Goal: Task Accomplishment & Management: Complete application form

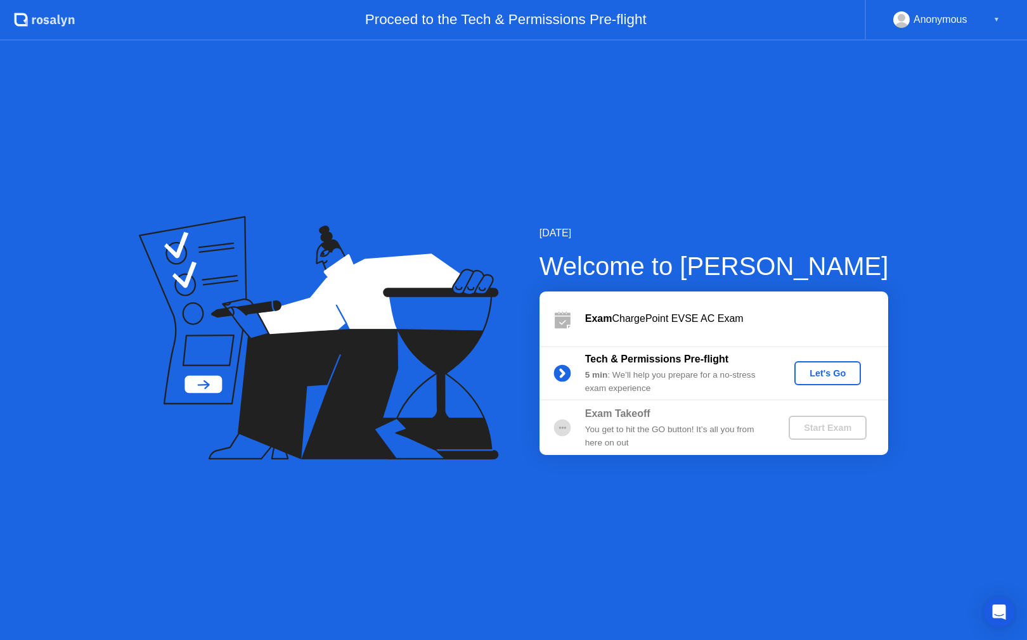
click at [830, 378] on div "Let's Go" at bounding box center [827, 373] width 56 height 10
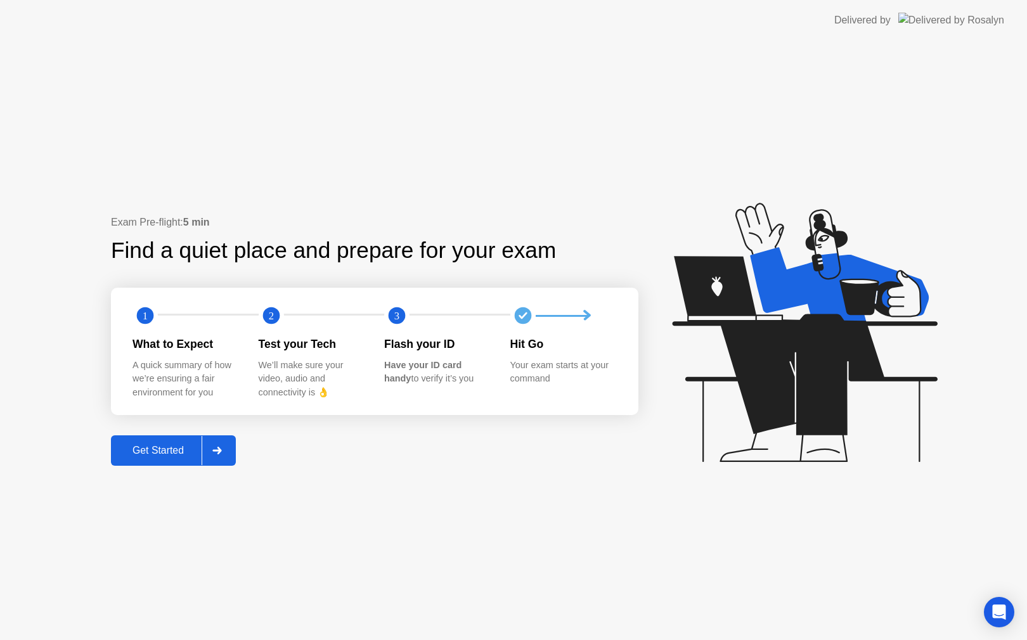
click at [180, 448] on div "Get Started" at bounding box center [158, 450] width 87 height 11
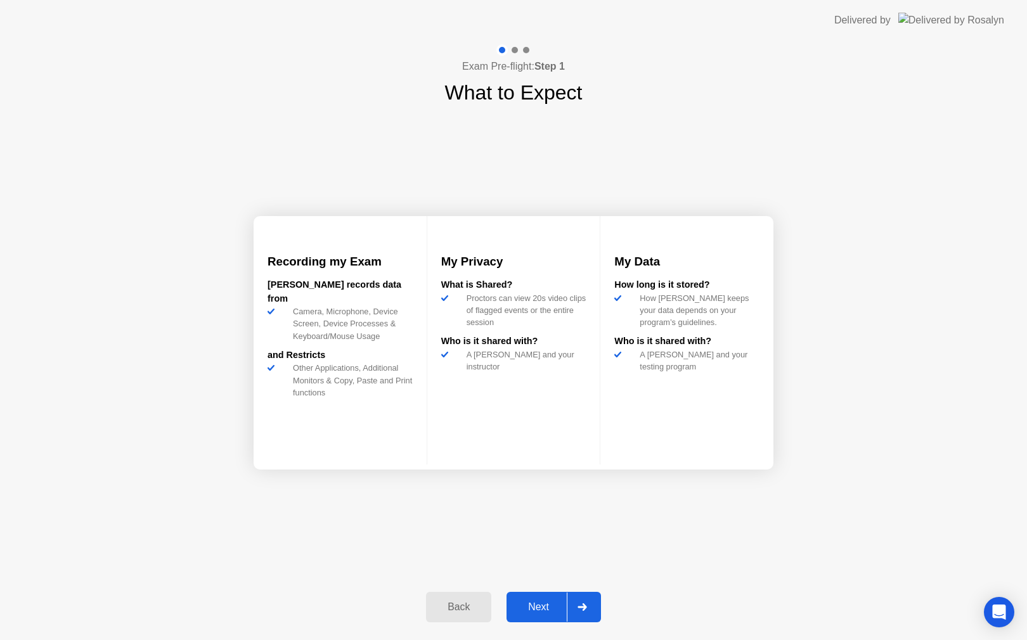
click at [553, 602] on div "Next" at bounding box center [538, 607] width 56 height 11
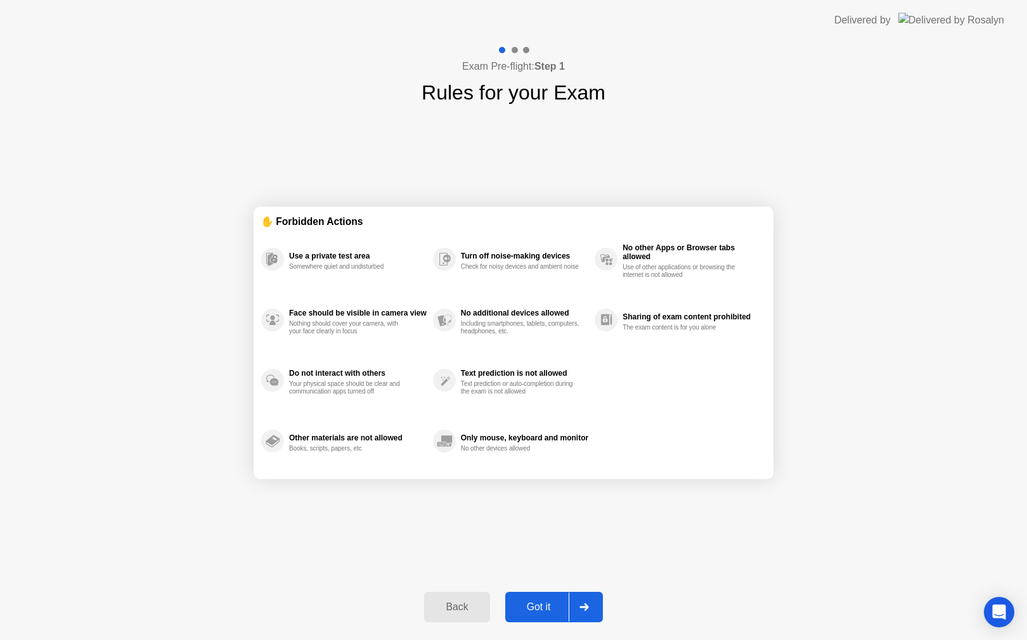
click at [553, 602] on div "Got it" at bounding box center [539, 607] width 60 height 11
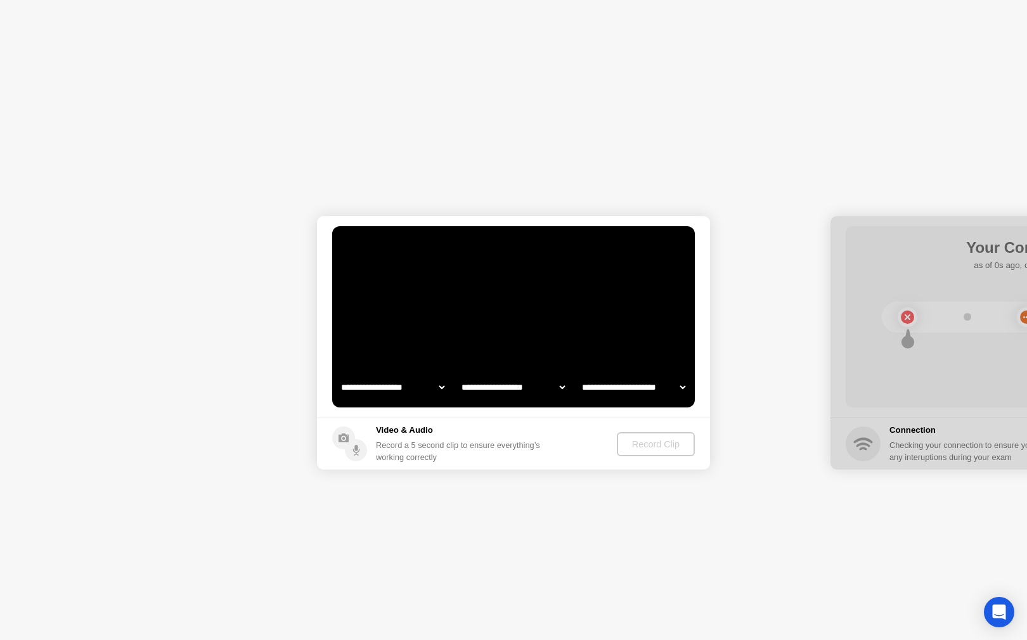
select select "**********"
select select "*******"
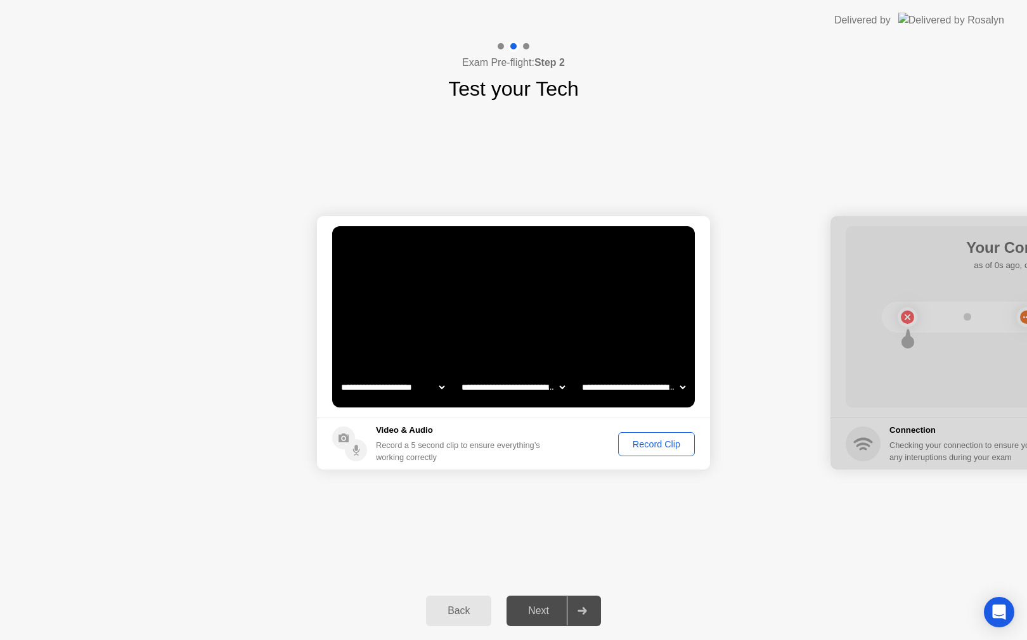
click at [655, 439] on div "Record Clip" at bounding box center [657, 444] width 68 height 10
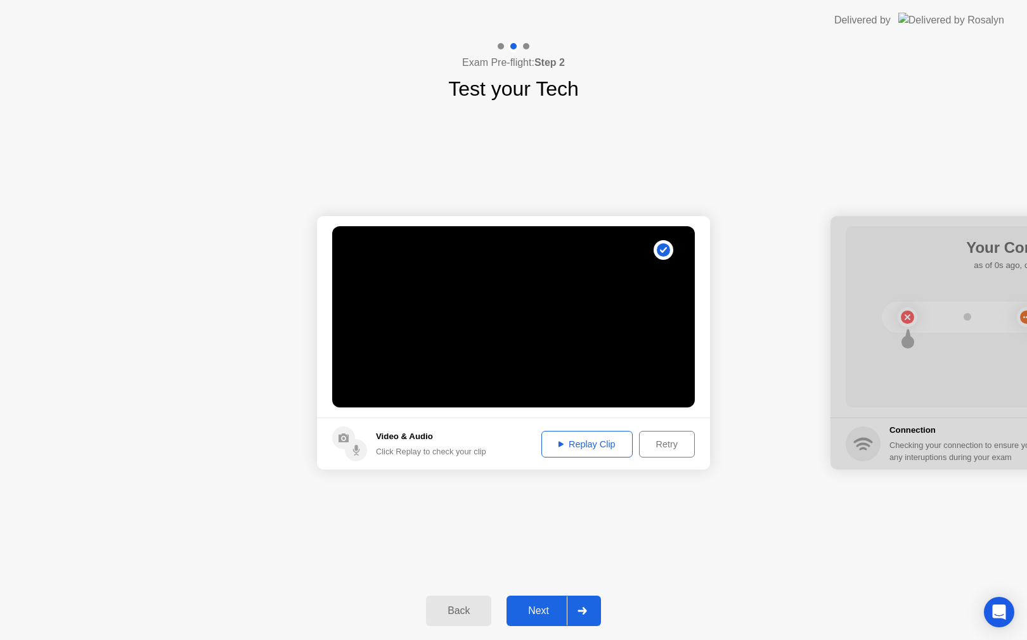
click at [538, 612] on div "Next" at bounding box center [538, 610] width 56 height 11
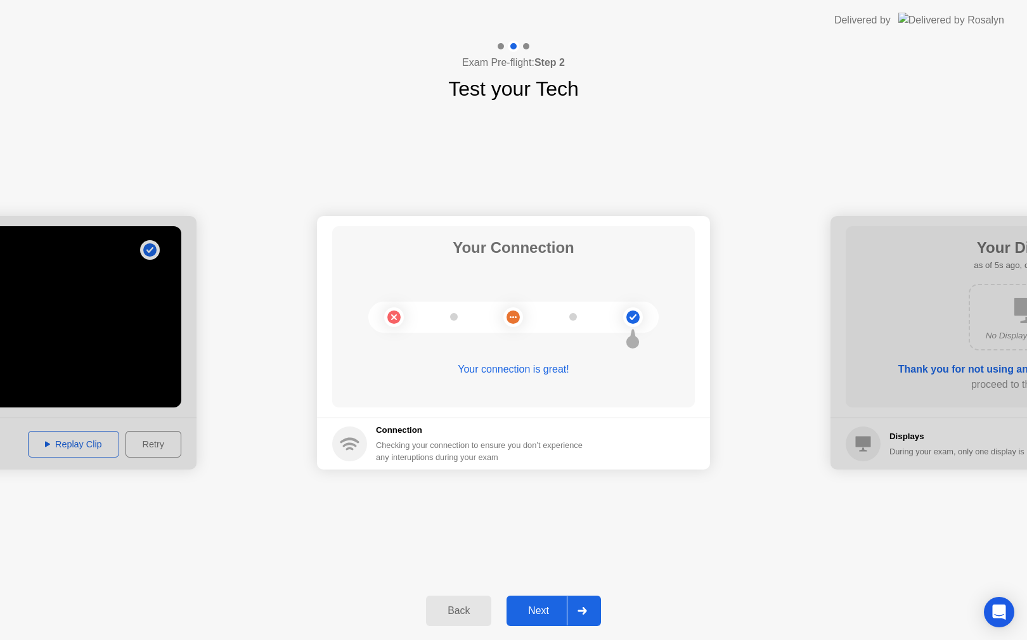
click at [538, 612] on div "Next" at bounding box center [538, 610] width 56 height 11
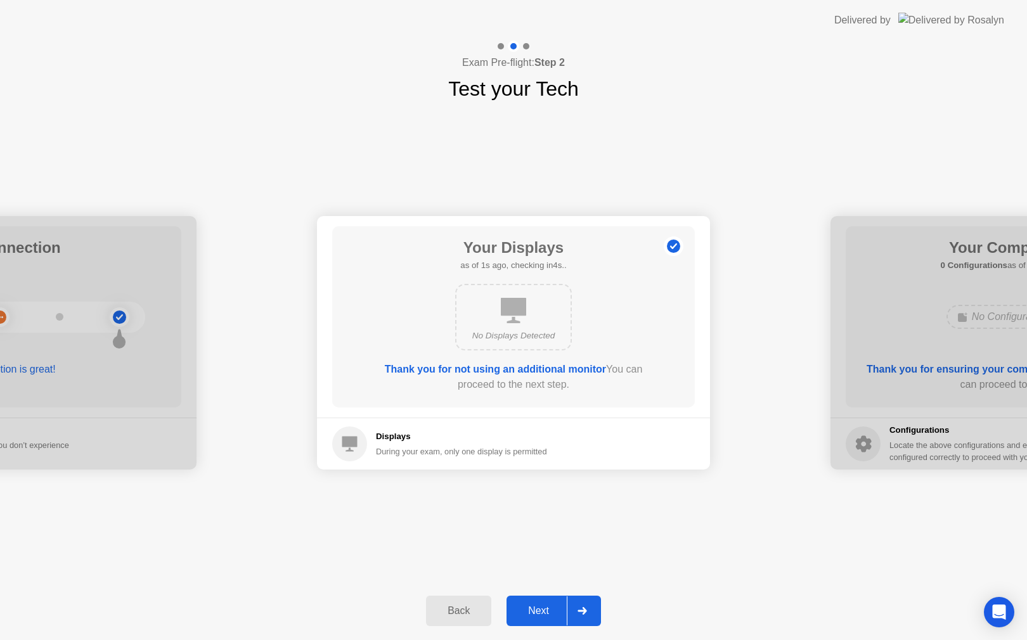
click at [538, 612] on div "Next" at bounding box center [538, 610] width 56 height 11
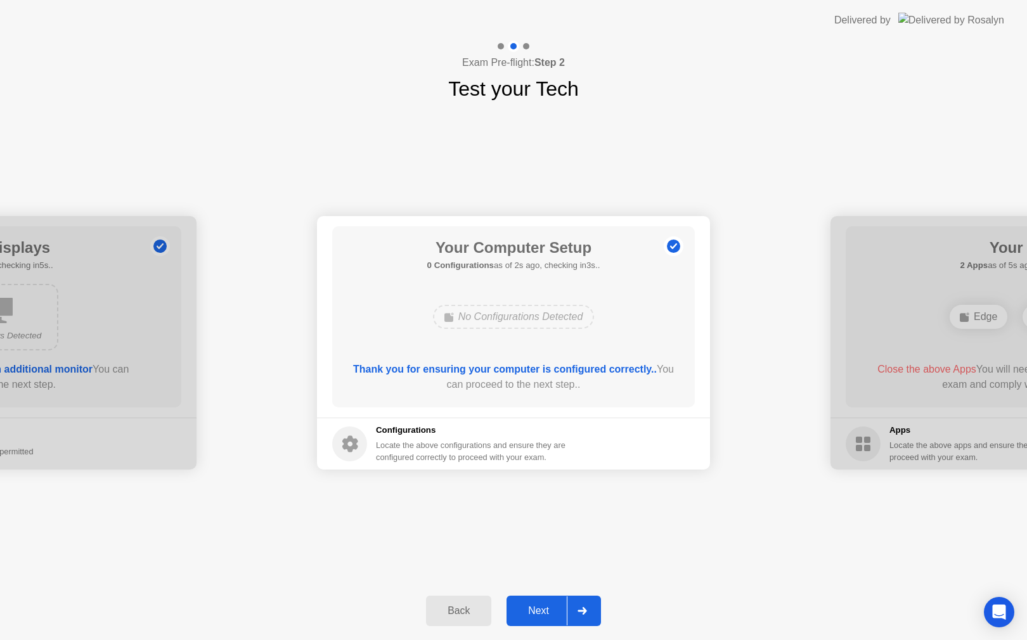
click at [538, 612] on div "Next" at bounding box center [538, 610] width 56 height 11
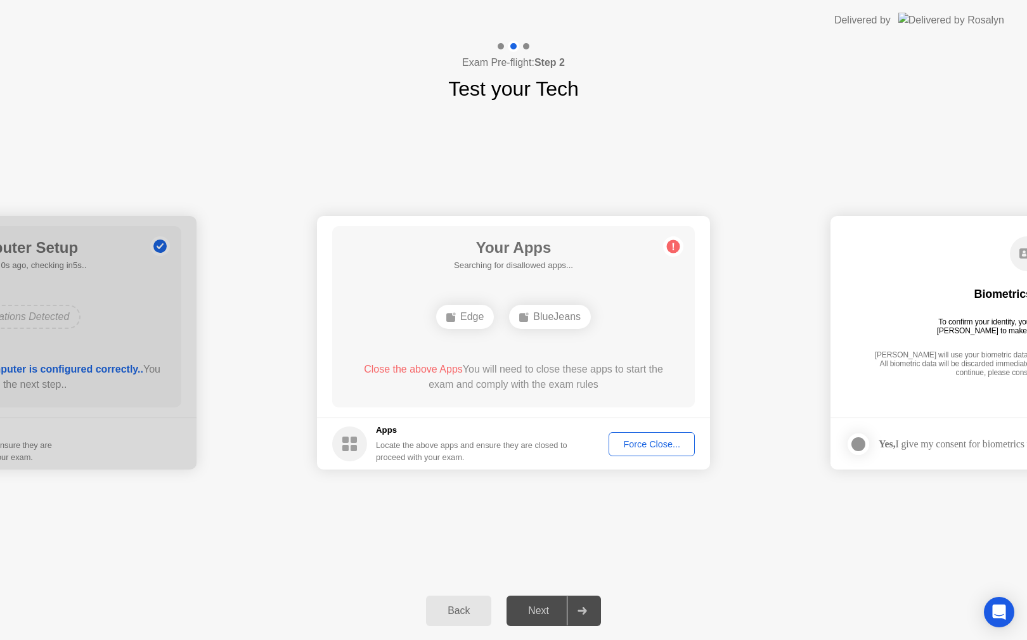
click at [647, 446] on div "Force Close..." at bounding box center [651, 444] width 77 height 10
click at [636, 442] on div "Force Close..." at bounding box center [651, 444] width 77 height 10
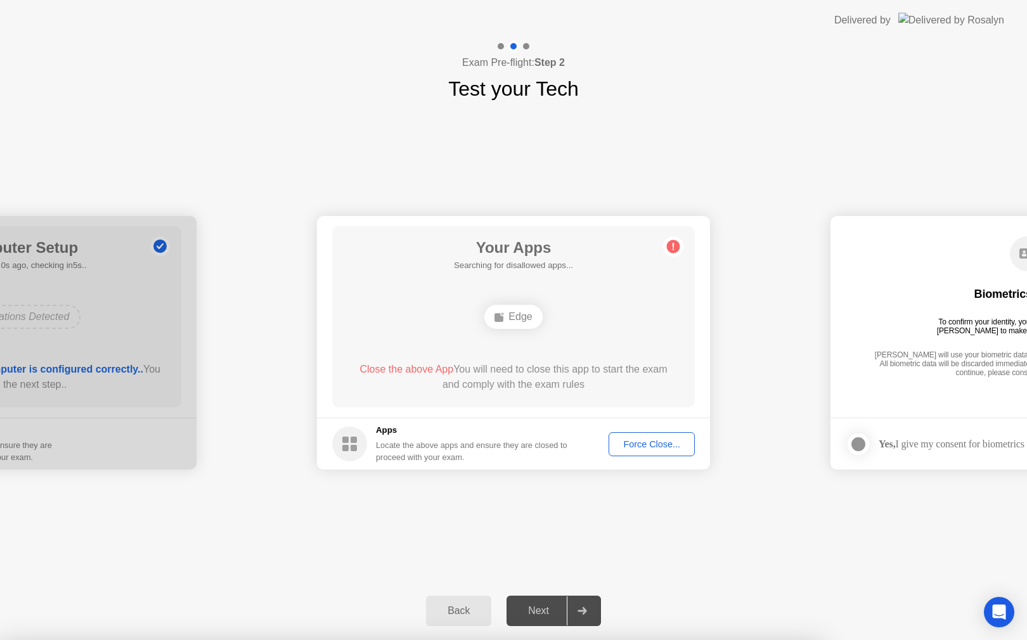
click at [681, 449] on div "Force Close..." at bounding box center [651, 444] width 77 height 10
click at [657, 446] on div "Force Close..." at bounding box center [651, 444] width 77 height 10
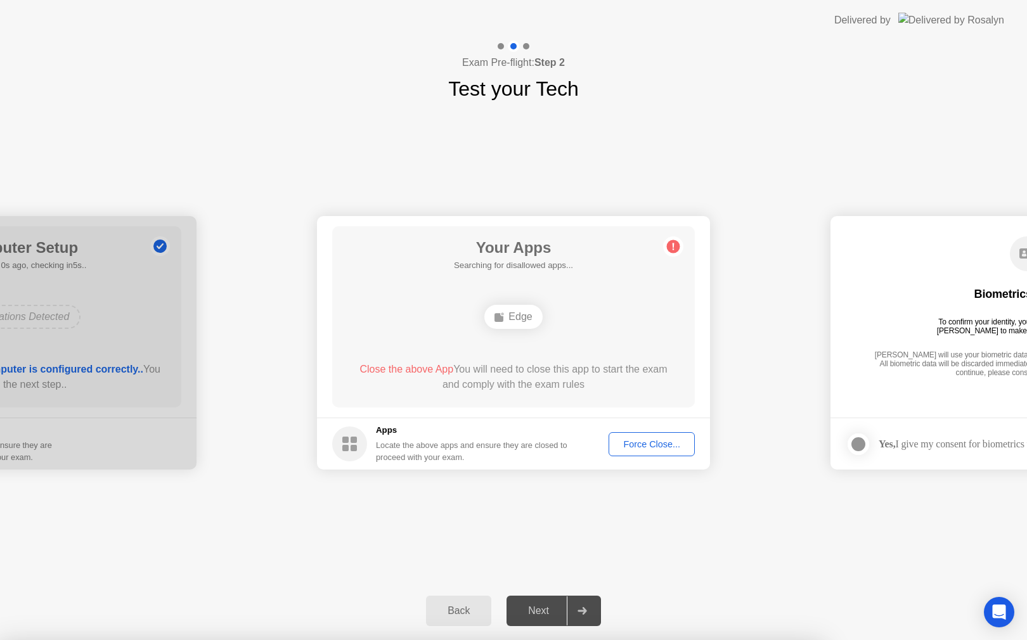
click at [946, 281] on div "Biometrics Consent To confirm your identity, your testing program requires [PER…" at bounding box center [1027, 307] width 363 height 163
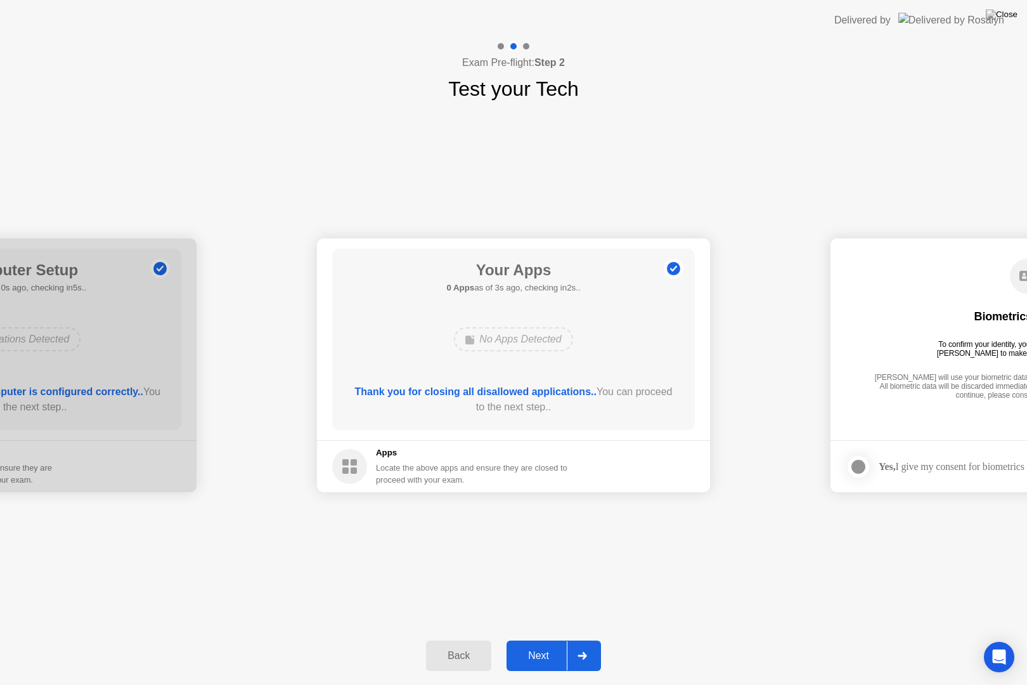
click at [541, 640] on div "Next" at bounding box center [538, 655] width 56 height 11
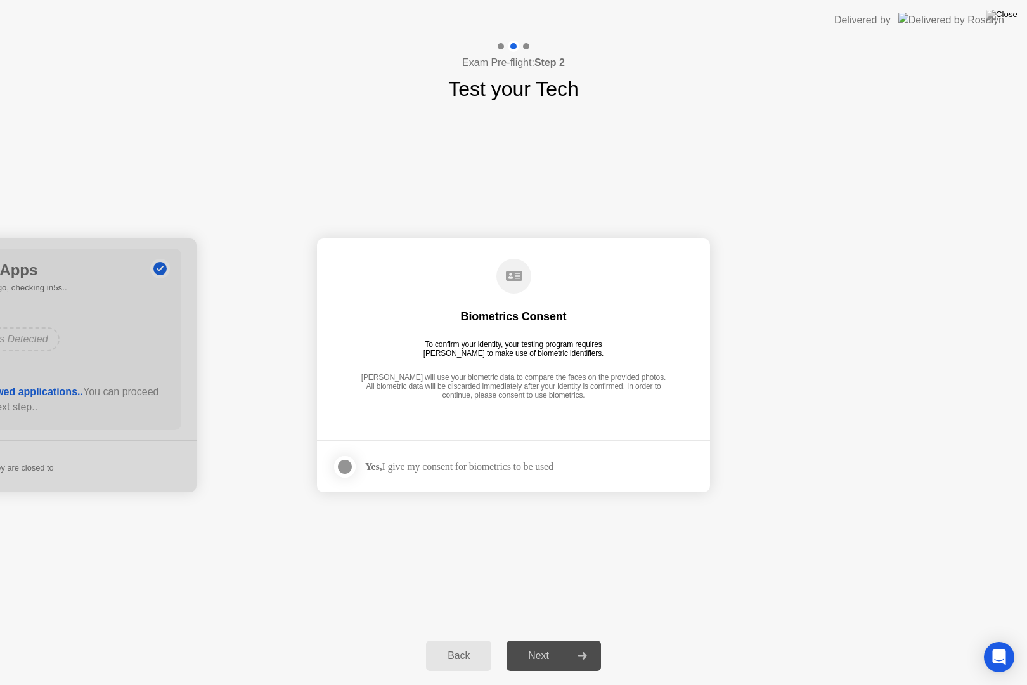
click at [352, 468] on div at bounding box center [344, 466] width 15 height 15
click at [540, 640] on div "Next" at bounding box center [538, 655] width 56 height 11
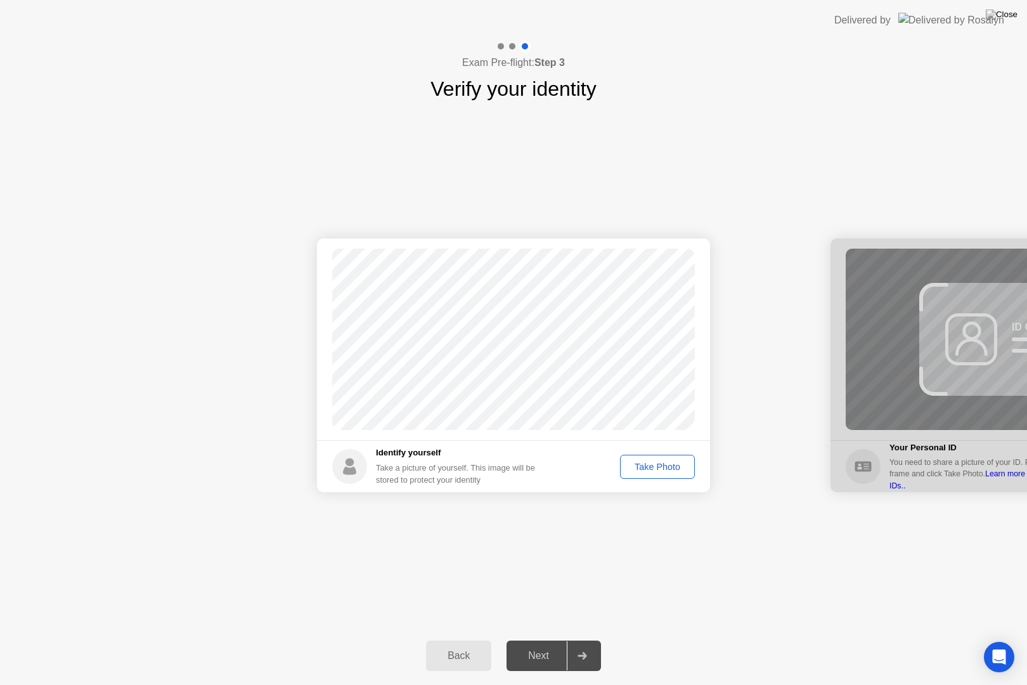
click at [652, 470] on div "Take Photo" at bounding box center [657, 467] width 66 height 10
click at [548, 640] on div "Next" at bounding box center [538, 655] width 56 height 11
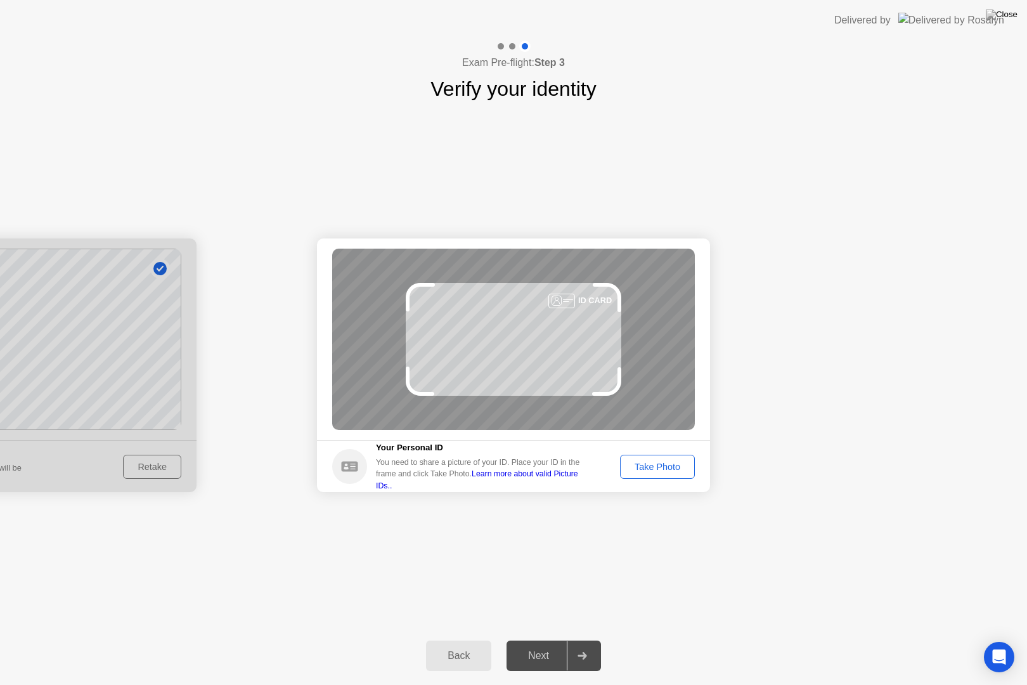
click at [668, 465] on div "Take Photo" at bounding box center [657, 467] width 66 height 10
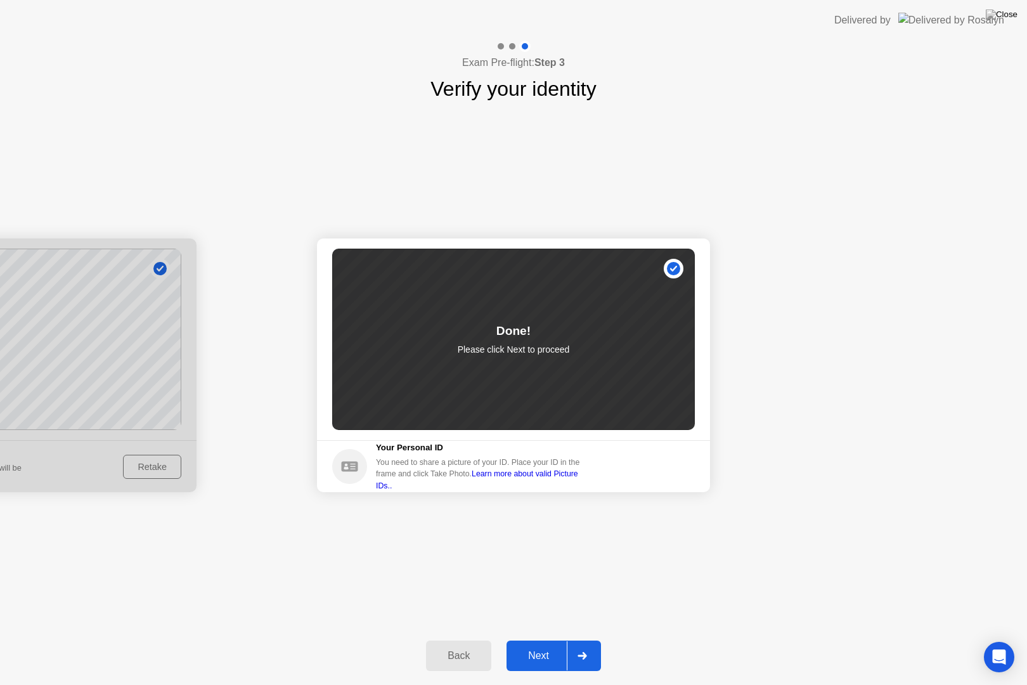
click at [553, 640] on div "Next" at bounding box center [538, 655] width 56 height 11
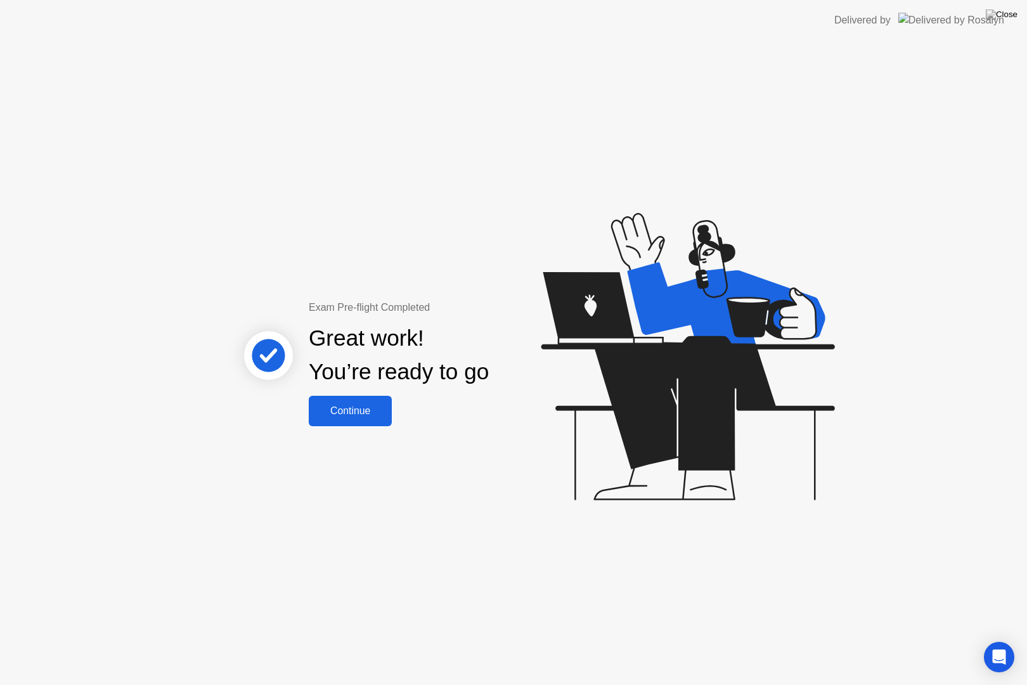
click at [365, 422] on button "Continue" at bounding box center [350, 411] width 83 height 30
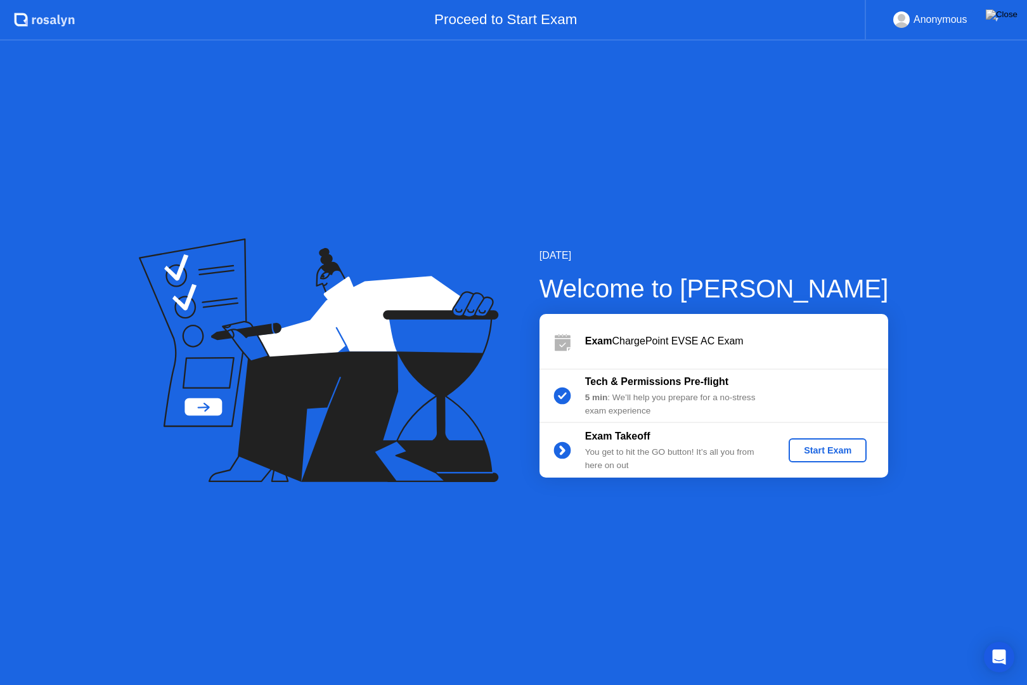
click at [811, 449] on div "Start Exam" at bounding box center [828, 450] width 68 height 10
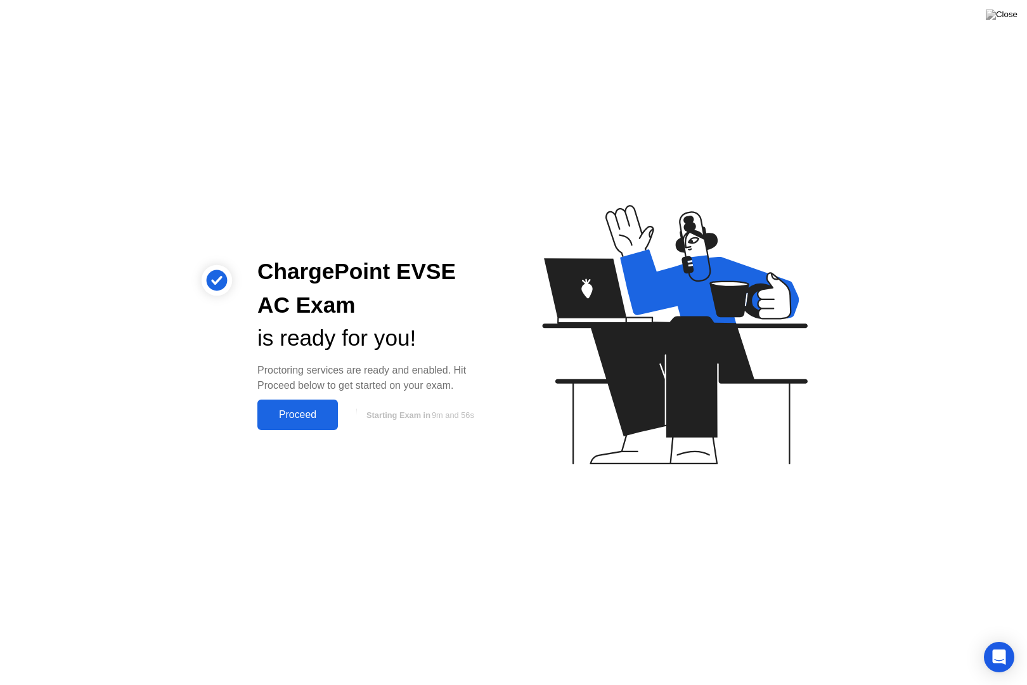
click at [318, 425] on button "Proceed" at bounding box center [297, 414] width 81 height 30
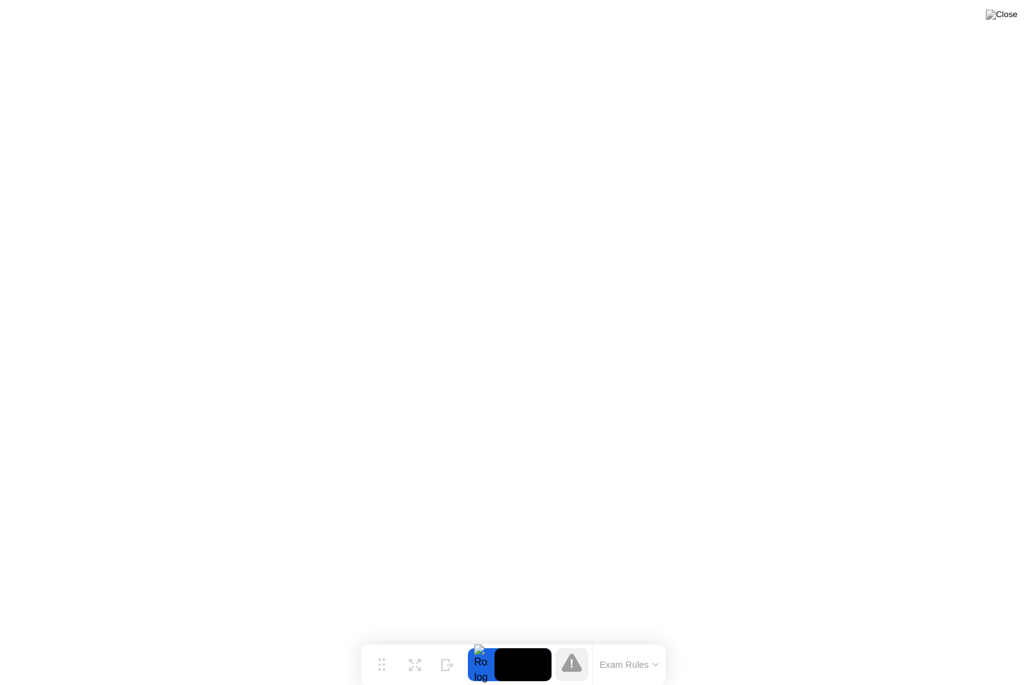
click at [640, 640] on button "Exam Rules" at bounding box center [629, 664] width 67 height 11
